Goal: Information Seeking & Learning: Learn about a topic

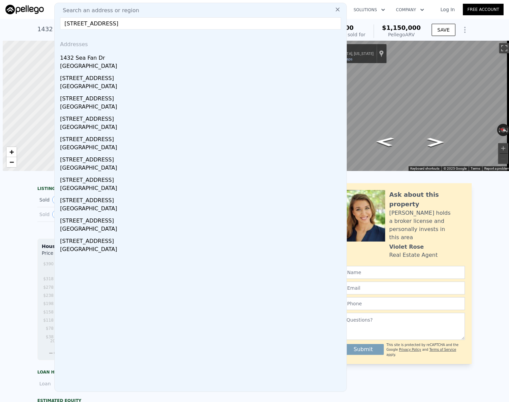
scroll to position [0, 3]
click at [115, 15] on div "Search an address or region [STREET_ADDRESS] Addresses [STREET_ADDRESS] [STREET…" at bounding box center [200, 197] width 293 height 389
click at [115, 20] on input "[STREET_ADDRESS]" at bounding box center [200, 23] width 281 height 12
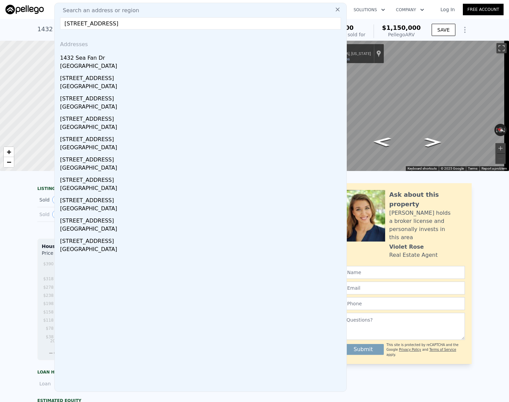
paste input "[STREET_ADDRESS][PERSON_NAME]"
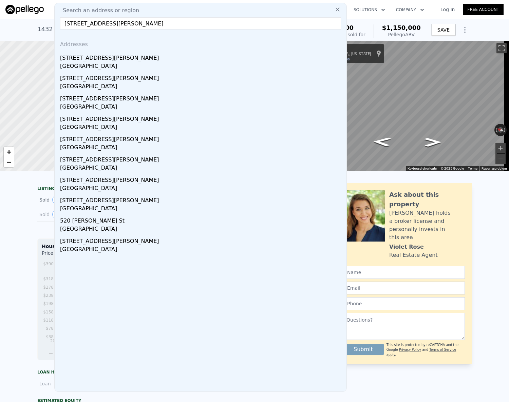
click at [146, 24] on input "[STREET_ADDRESS][PERSON_NAME]" at bounding box center [200, 23] width 281 height 12
drag, startPoint x: 166, startPoint y: 22, endPoint x: 95, endPoint y: 25, distance: 71.7
click at [95, 25] on input "[STREET_ADDRESS][PERSON_NAME]" at bounding box center [200, 23] width 281 height 12
type input "809 [PERSON_NAME]"
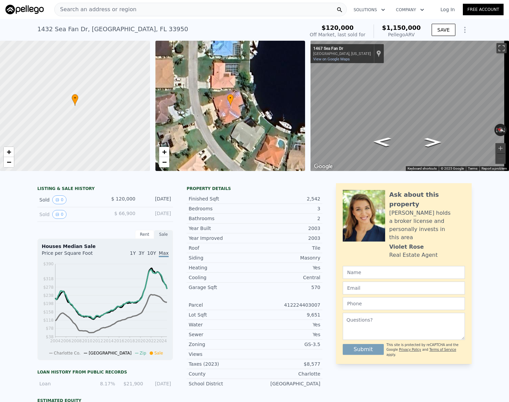
click at [440, 7] on link "Log In" at bounding box center [447, 9] width 31 height 7
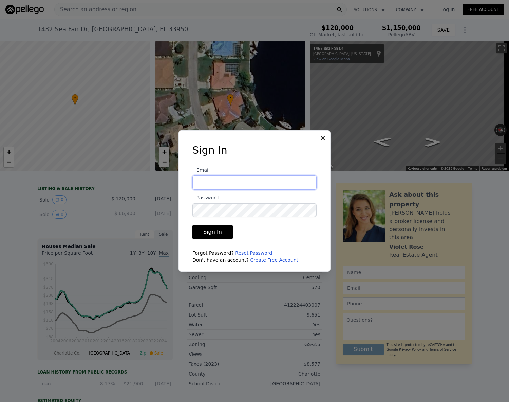
type input "[EMAIL_ADDRESS][DOMAIN_NAME]"
click at [216, 228] on button "Sign In" at bounding box center [212, 232] width 40 height 14
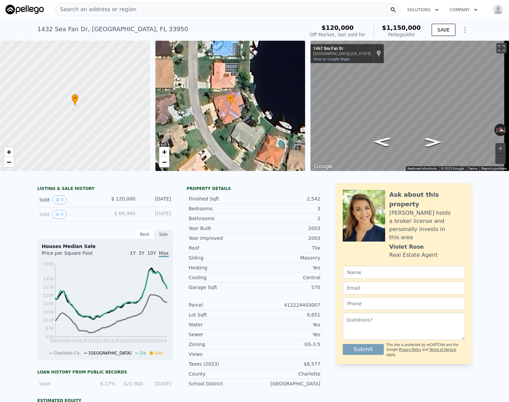
click at [116, 9] on span "Search an address or region" at bounding box center [96, 9] width 82 height 8
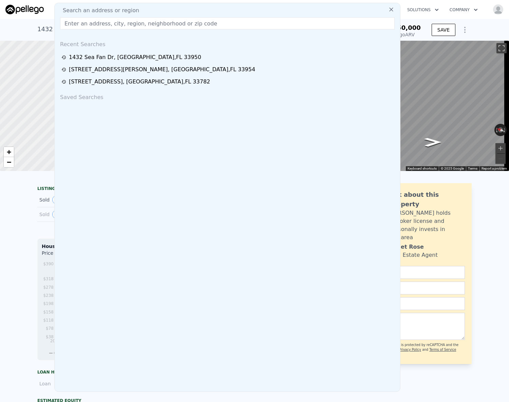
click at [107, 16] on div "Search an address or region Recent Searches [STREET_ADDRESS] [STREET_ADDRESS][P…" at bounding box center [227, 197] width 346 height 389
paste input "[STREET_ADDRESS][PERSON_NAME]"
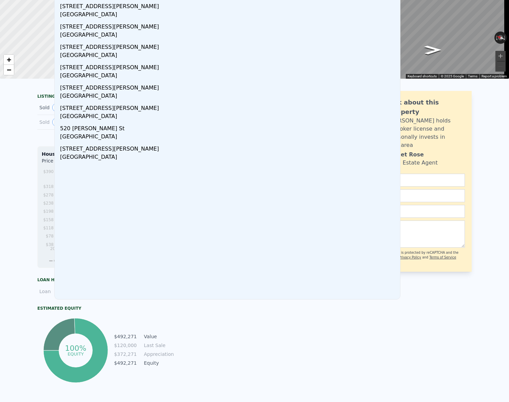
scroll to position [0, 0]
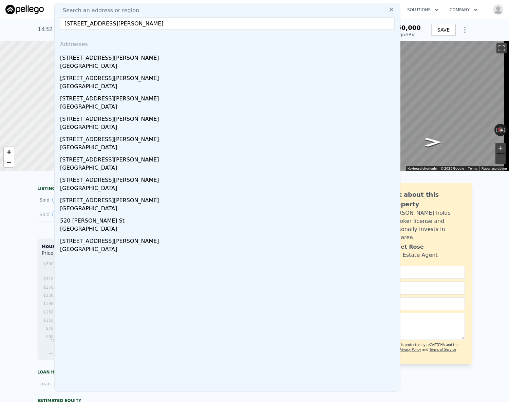
click at [108, 25] on input "[STREET_ADDRESS][PERSON_NAME]" at bounding box center [227, 23] width 335 height 12
type input "[STREET_ADDRESS][PERSON_NAME]"
click at [112, 25] on input "[STREET_ADDRESS][PERSON_NAME]" at bounding box center [227, 23] width 335 height 12
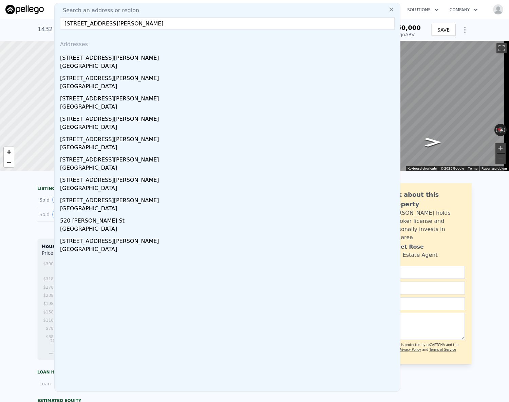
click at [112, 25] on input "[STREET_ADDRESS][PERSON_NAME]" at bounding box center [227, 23] width 335 height 12
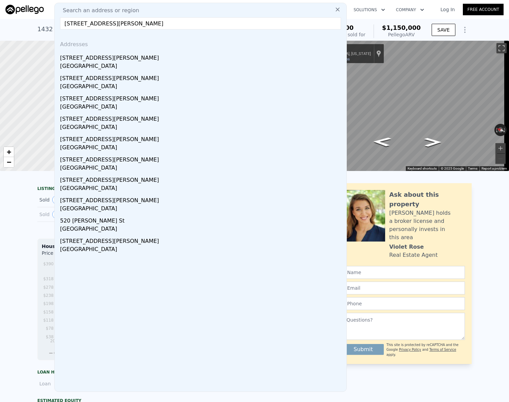
click at [112, 25] on input "[STREET_ADDRESS][PERSON_NAME]" at bounding box center [200, 23] width 281 height 12
click at [446, 10] on link "Log In" at bounding box center [447, 9] width 31 height 7
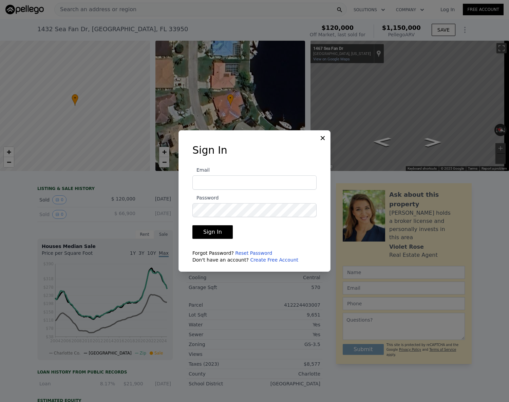
type input "[EMAIL_ADDRESS][DOMAIN_NAME]"
click at [213, 234] on button "Sign In" at bounding box center [212, 232] width 40 height 14
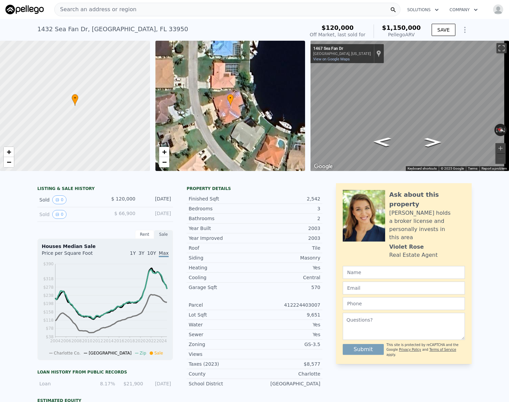
click at [103, 7] on span "Search an address or region" at bounding box center [96, 9] width 82 height 8
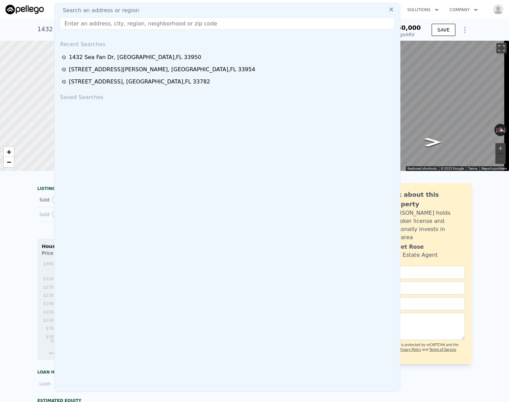
click at [95, 26] on input "text" at bounding box center [227, 23] width 335 height 12
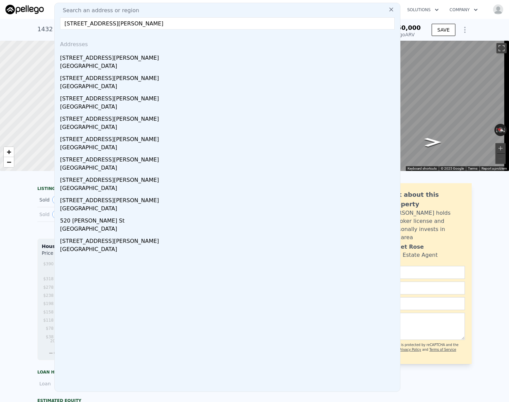
click at [166, 25] on input "[STREET_ADDRESS][PERSON_NAME]" at bounding box center [227, 23] width 335 height 12
click at [166, 24] on input "[STREET_ADDRESS][PERSON_NAME]" at bounding box center [227, 23] width 335 height 12
click at [85, 22] on input "[STREET_ADDRESS][PERSON_NAME]" at bounding box center [227, 23] width 335 height 12
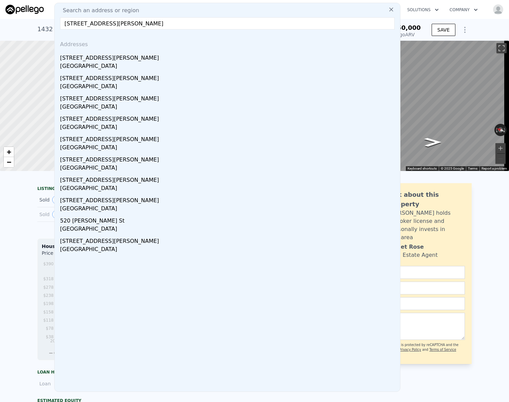
paste input "text"
type input "[STREET_ADDRESS][PERSON_NAME]"
click at [19, 10] on img at bounding box center [24, 10] width 38 height 10
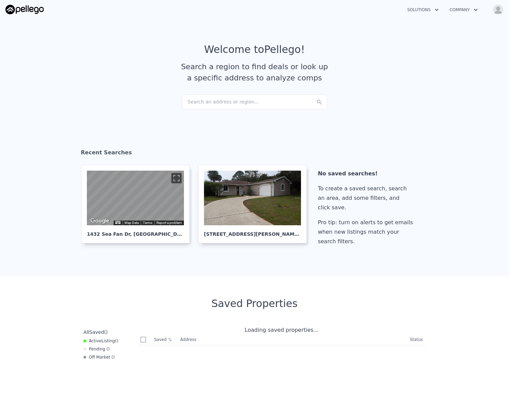
checkbox input "true"
click at [216, 103] on div "Search an address or region..." at bounding box center [254, 101] width 145 height 15
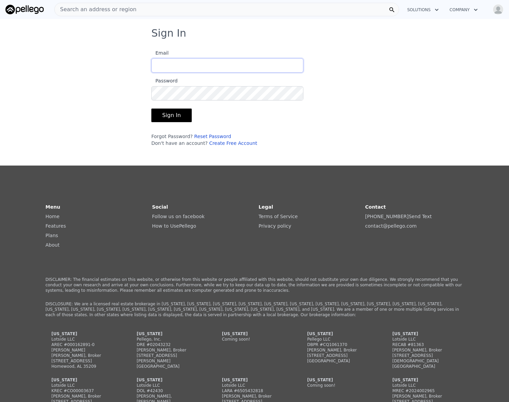
type input "[EMAIL_ADDRESS][DOMAIN_NAME]"
click at [178, 117] on button "Sign In" at bounding box center [171, 116] width 40 height 14
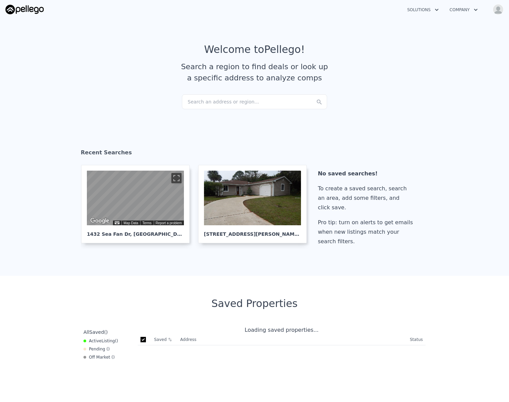
checkbox input "true"
click at [227, 100] on div "Search an address or region..." at bounding box center [254, 101] width 145 height 15
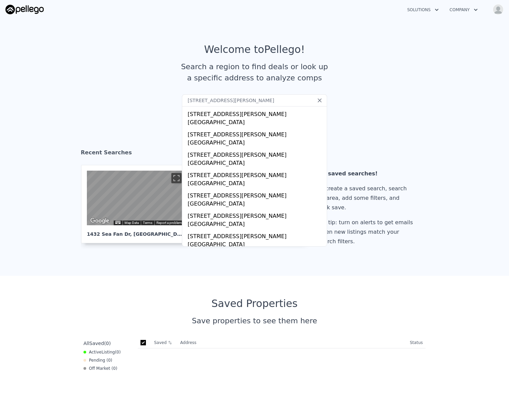
scroll to position [80, 0]
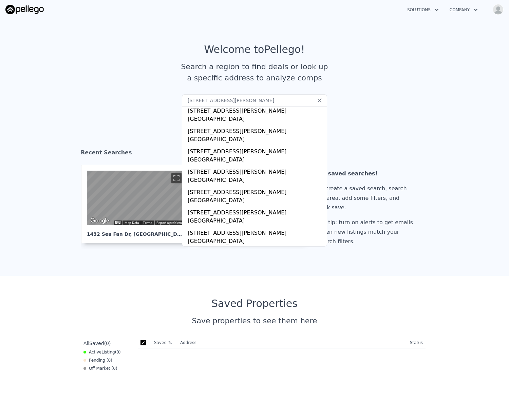
click at [249, 103] on input "[STREET_ADDRESS][PERSON_NAME]" at bounding box center [254, 100] width 145 height 12
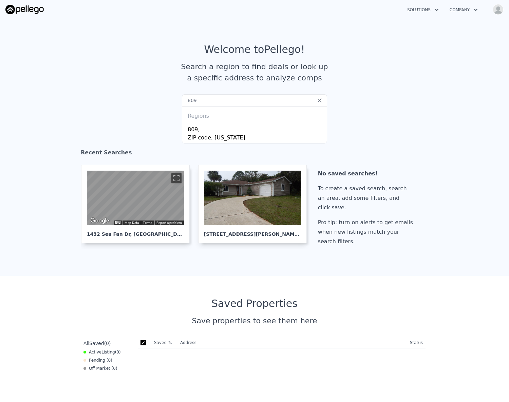
scroll to position [0, 0]
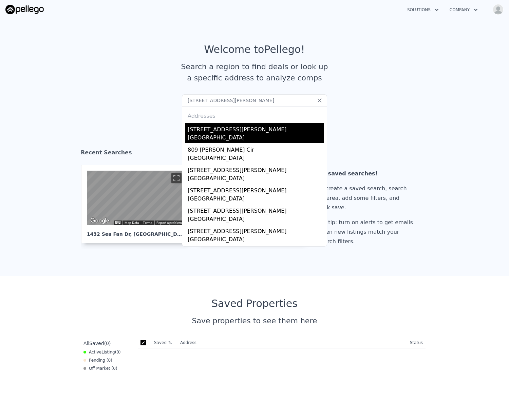
type input "809 burland st"
click at [232, 130] on div "809 Burland St" at bounding box center [256, 128] width 136 height 11
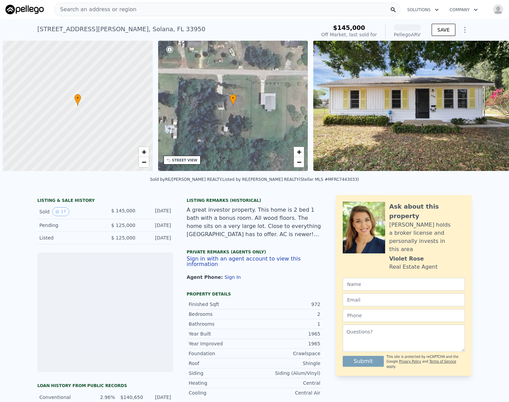
scroll to position [0, 3]
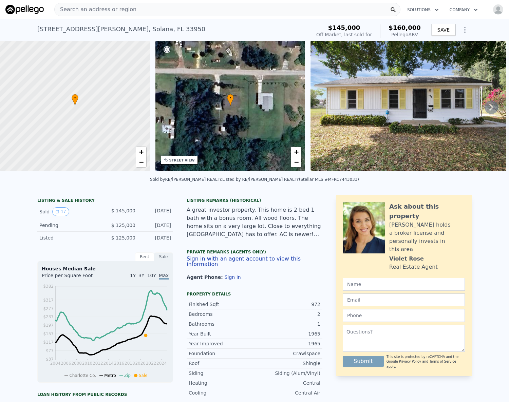
click at [73, 12] on span "Search an address or region" at bounding box center [96, 9] width 82 height 8
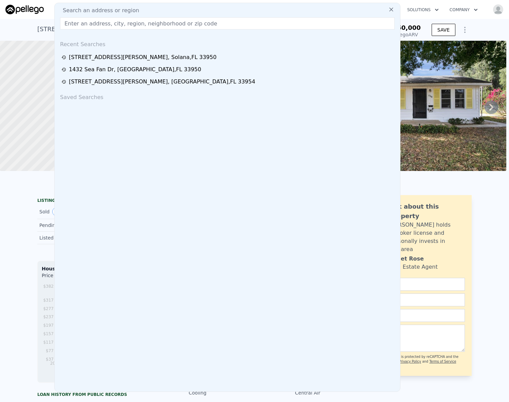
click at [77, 23] on input "text" at bounding box center [227, 23] width 335 height 12
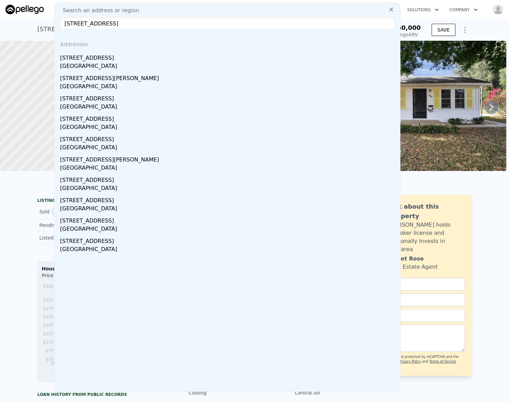
type input "4211 Harrisburg St NE, Saint Petersburg, FL 33703"
click at [102, 54] on div "4211 Harrisburg St NE" at bounding box center [228, 56] width 337 height 11
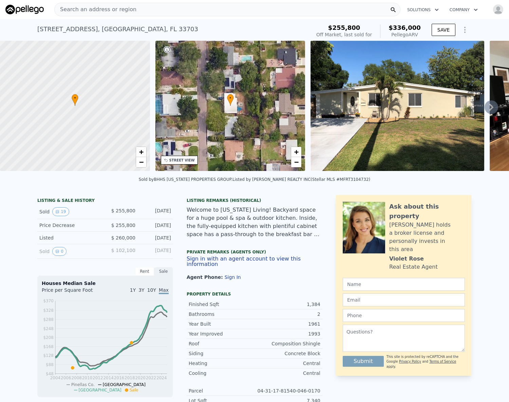
click at [87, 12] on span "Search an address or region" at bounding box center [96, 9] width 82 height 8
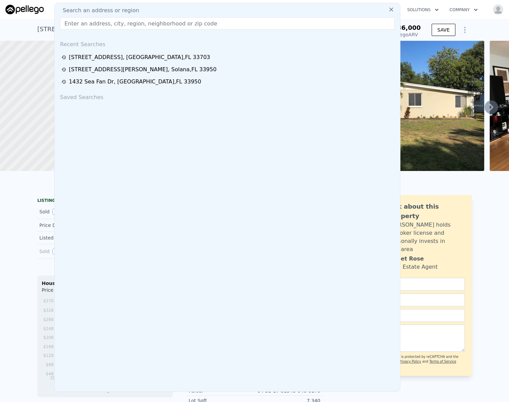
click at [83, 20] on input "text" at bounding box center [227, 23] width 335 height 12
paste input "3517 Sheryl Hill Dr, Holiday, FL 34691"
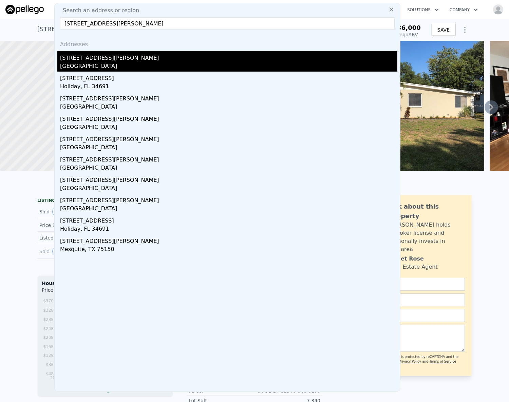
type input "3517 Sheryl Hill Dr, Holiday, FL 34691"
click at [93, 56] on div "3517 Sheryl Hill Dr" at bounding box center [228, 56] width 337 height 11
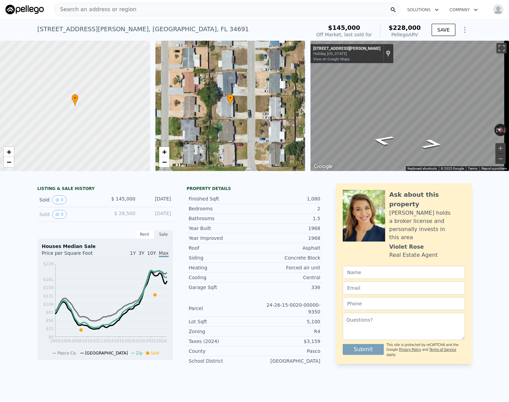
click at [84, 12] on span "Search an address or region" at bounding box center [96, 9] width 82 height 8
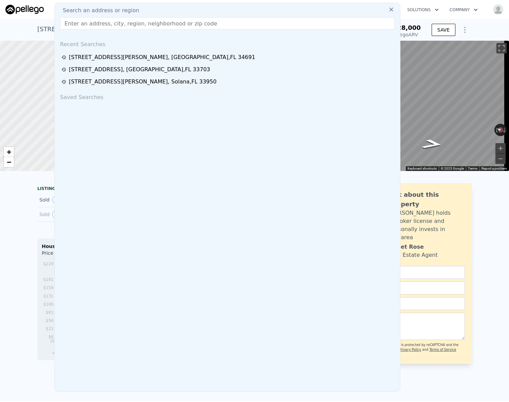
click at [84, 22] on input "text" at bounding box center [227, 23] width 335 height 12
type input "Exterior / Structure Roof: Less than 2 years old. HVAC: Compressor replaced 10–…"
click at [92, 26] on input "Exterior / Structure Roof: Less than 2 years old. HVAC: Compressor replaced 10–…" at bounding box center [227, 23] width 335 height 12
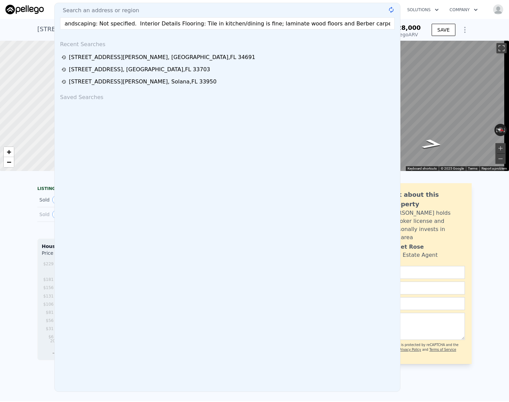
click at [92, 26] on input "Exterior / Structure Roof: Less than 2 years old. HVAC: Compressor replaced 10–…" at bounding box center [227, 23] width 335 height 12
click at [33, 29] on div "3517 Sheryl Hill Dr , Beacon Square , FL 34691 Sold Apr 2023 for $145k (~ARV $2…" at bounding box center [254, 30] width 509 height 22
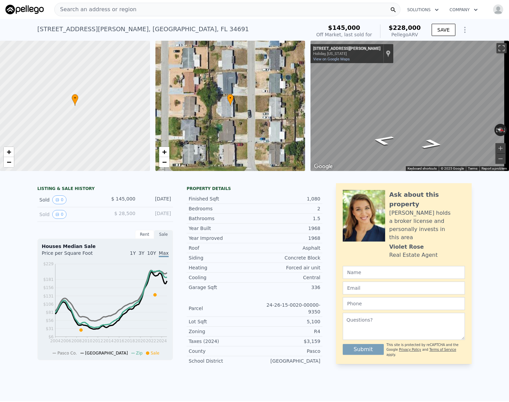
click at [104, 14] on div "Search an address or region" at bounding box center [96, 9] width 82 height 13
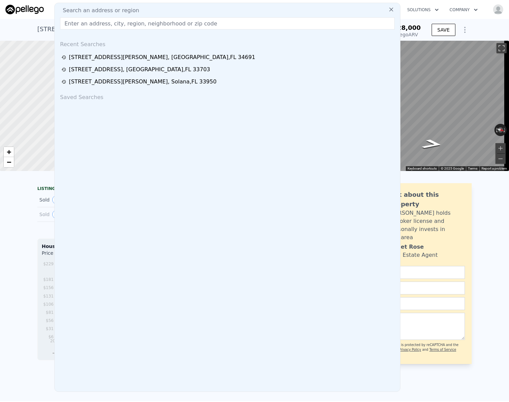
click at [100, 23] on input "text" at bounding box center [227, 23] width 335 height 12
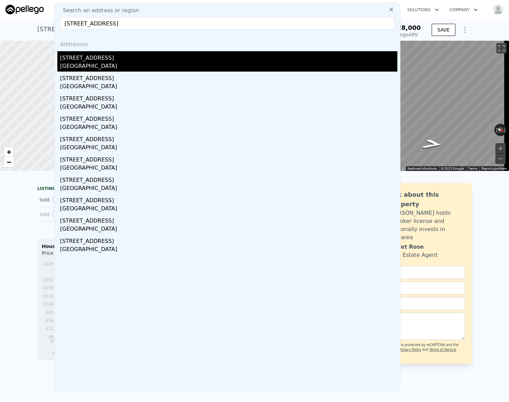
type input "13107 Paradise Valley Dr, Houston, TX 77069"
click at [101, 52] on div "13107 Paradise Valley Dr" at bounding box center [228, 56] width 337 height 11
